Goal: Check status

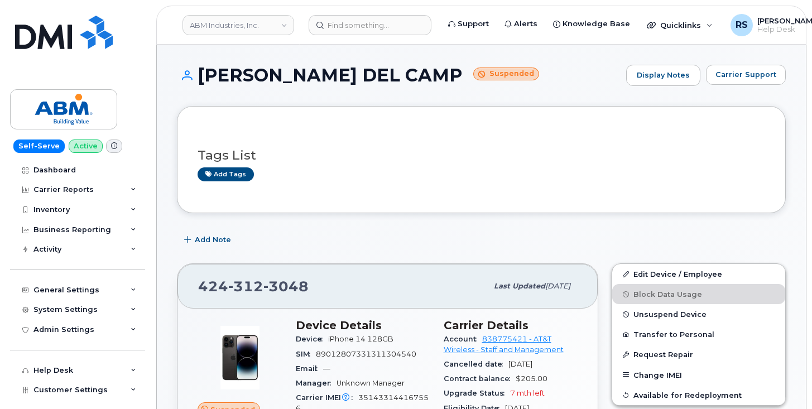
scroll to position [139, 0]
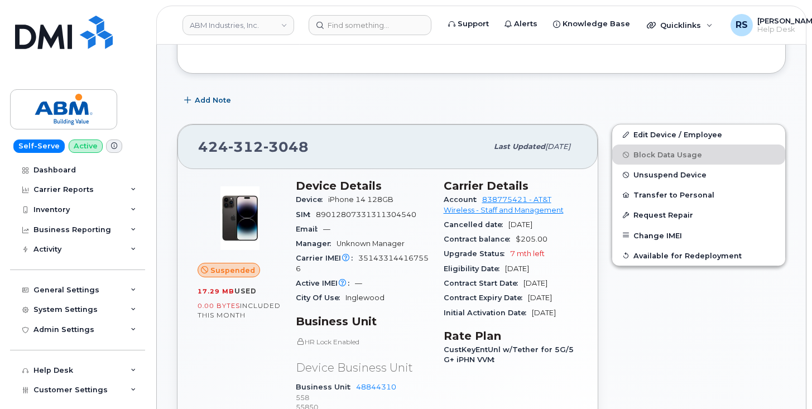
click at [7, 397] on div "Self-Serve Active Dashboard Carrier Reports Monthly Billing Data Daily Data Poo…" at bounding box center [75, 204] width 151 height 409
